Goal: Task Accomplishment & Management: Complete application form

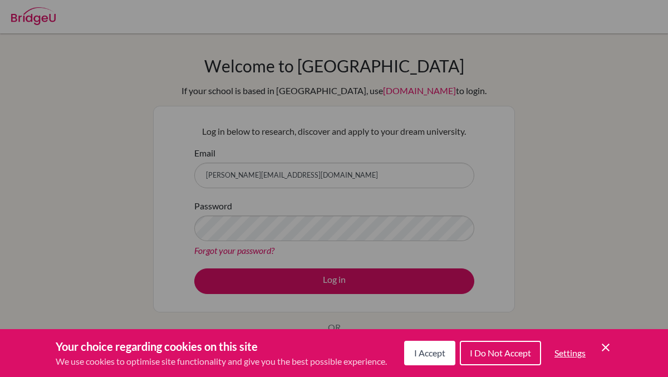
click at [297, 218] on div "Cookie Preferences" at bounding box center [334, 188] width 668 height 377
click at [612, 347] on icon "Cookie Control Close Icon" at bounding box center [605, 347] width 13 height 13
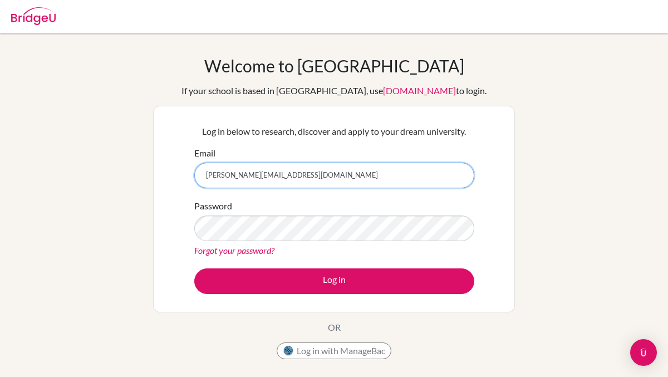
click at [331, 183] on input "[PERSON_NAME][EMAIL_ADDRESS][DOMAIN_NAME]" at bounding box center [334, 176] width 280 height 26
type input "[PERSON_NAME][EMAIL_ADDRESS][DOMAIN_NAME]"
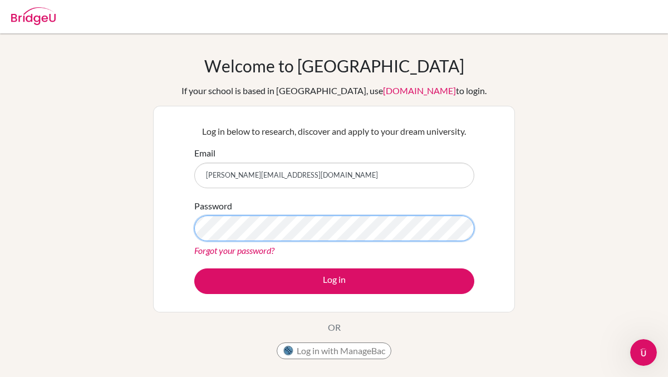
click at [194, 268] on button "Log in" at bounding box center [334, 281] width 280 height 26
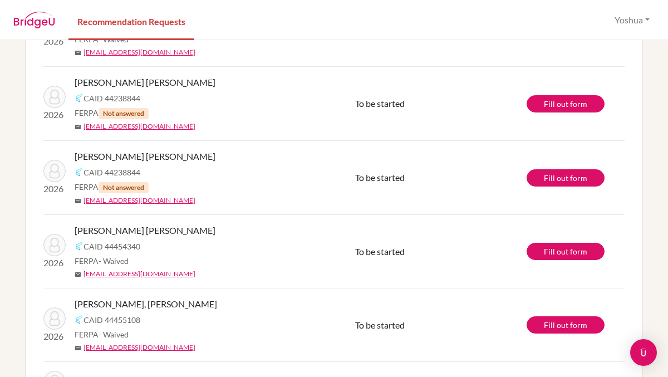
scroll to position [388, 0]
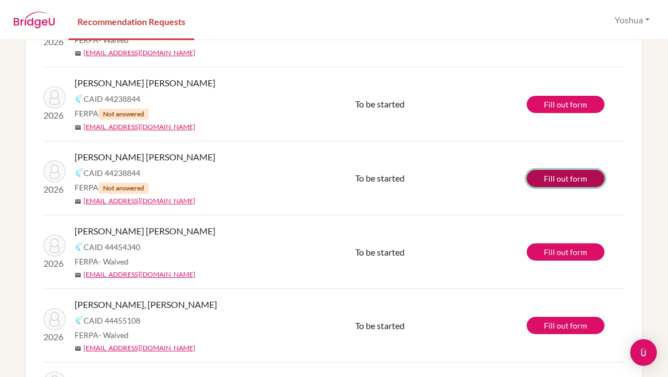
click at [566, 178] on link "Fill out form" at bounding box center [566, 178] width 78 height 17
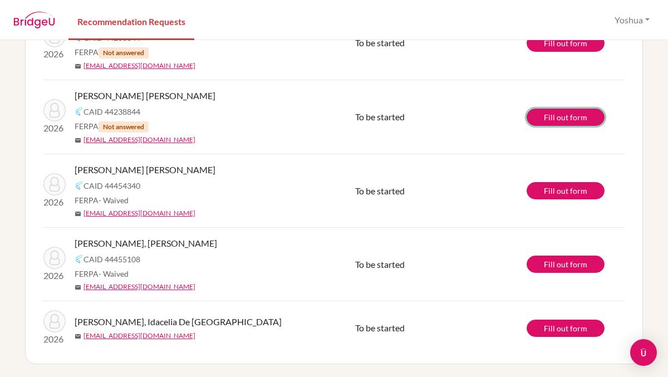
scroll to position [0, 0]
